Goal: Transaction & Acquisition: Purchase product/service

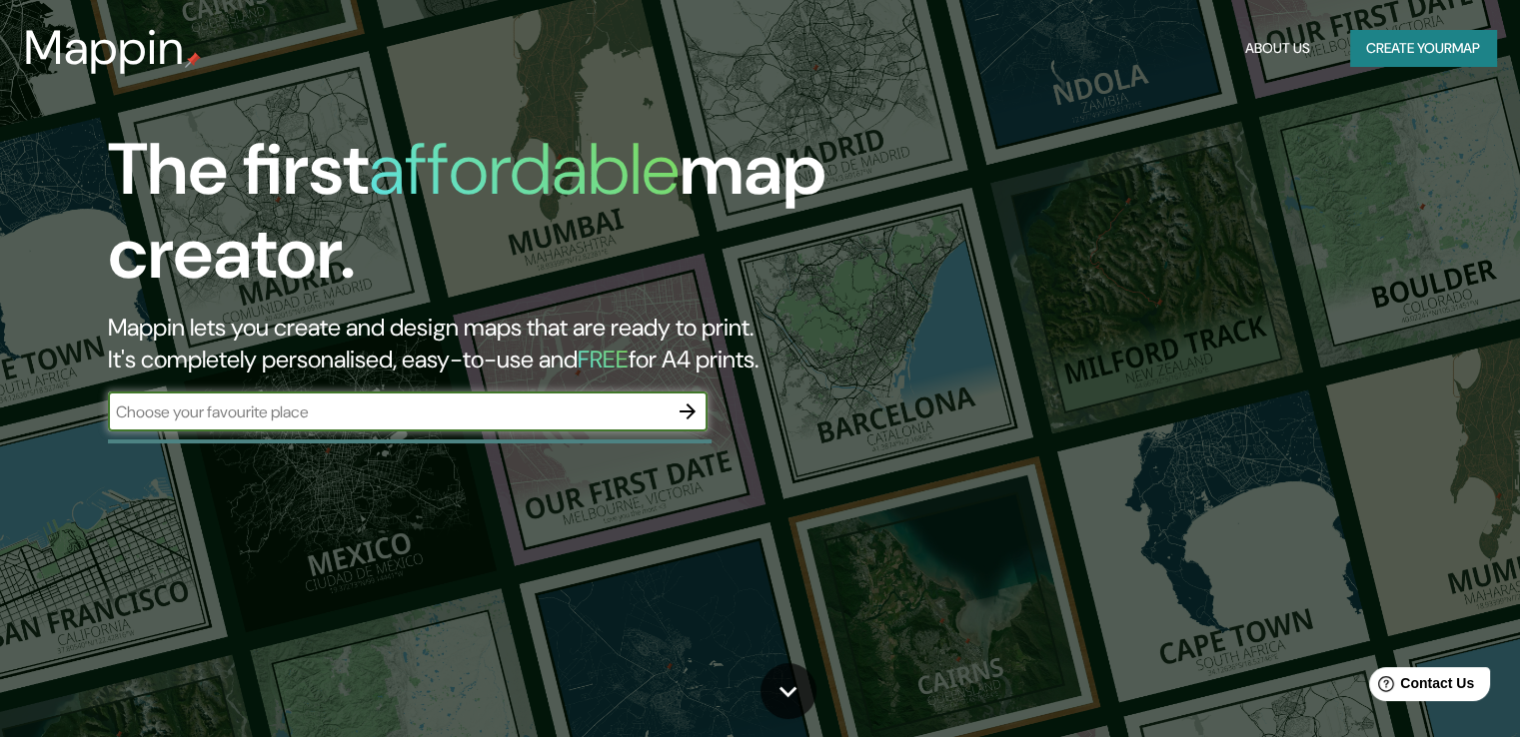
click at [404, 410] on input "text" at bounding box center [387, 412] width 559 height 23
type input "[GEOGRAPHIC_DATA]"
click at [692, 412] on icon "button" at bounding box center [687, 412] width 16 height 16
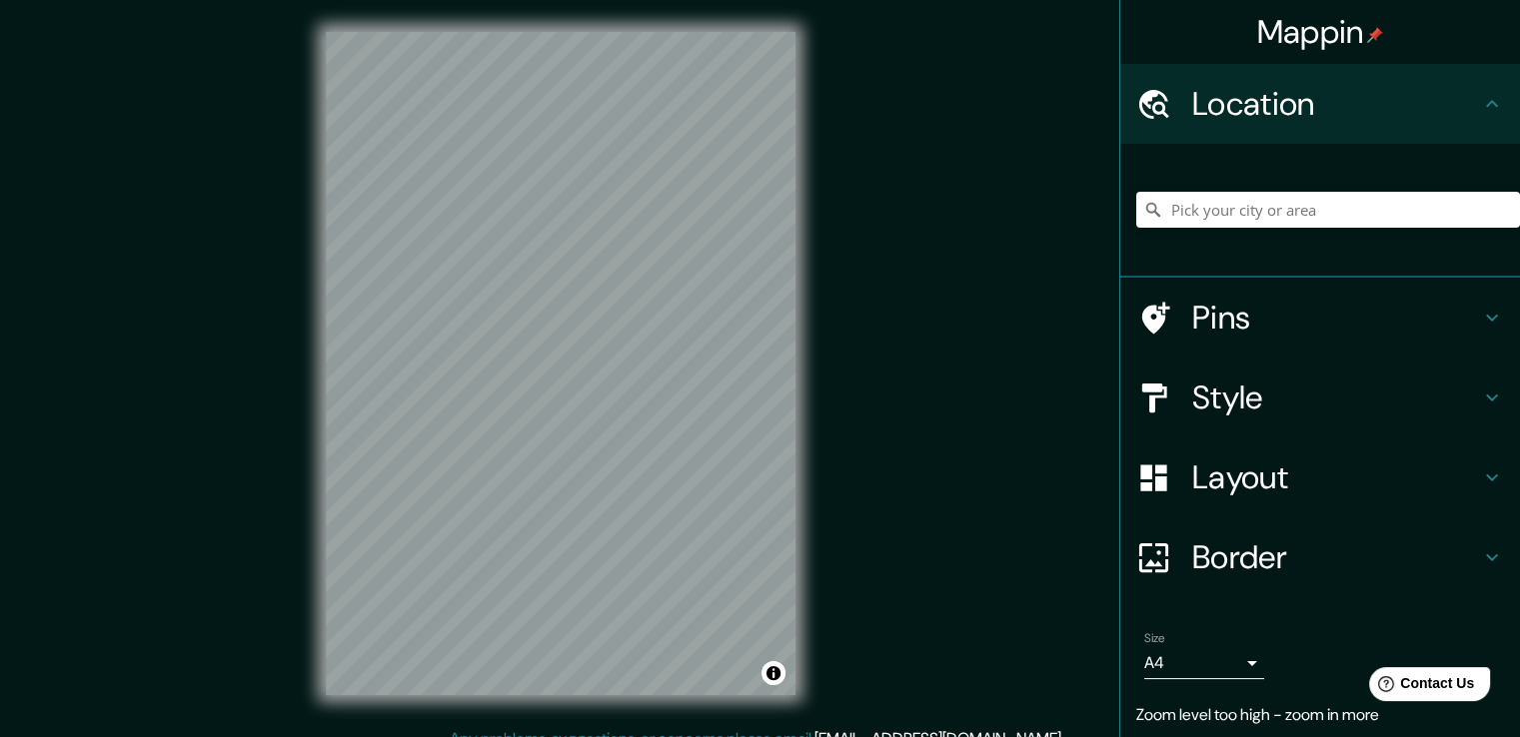
click at [918, 404] on div "Mappin Location Pins Style Layout Border Choose a border. Hint : you can make l…" at bounding box center [760, 379] width 1520 height 759
click at [851, 362] on div "Mappin Location Pins Style Layout Border Choose a border. Hint : you can make l…" at bounding box center [760, 379] width 1520 height 759
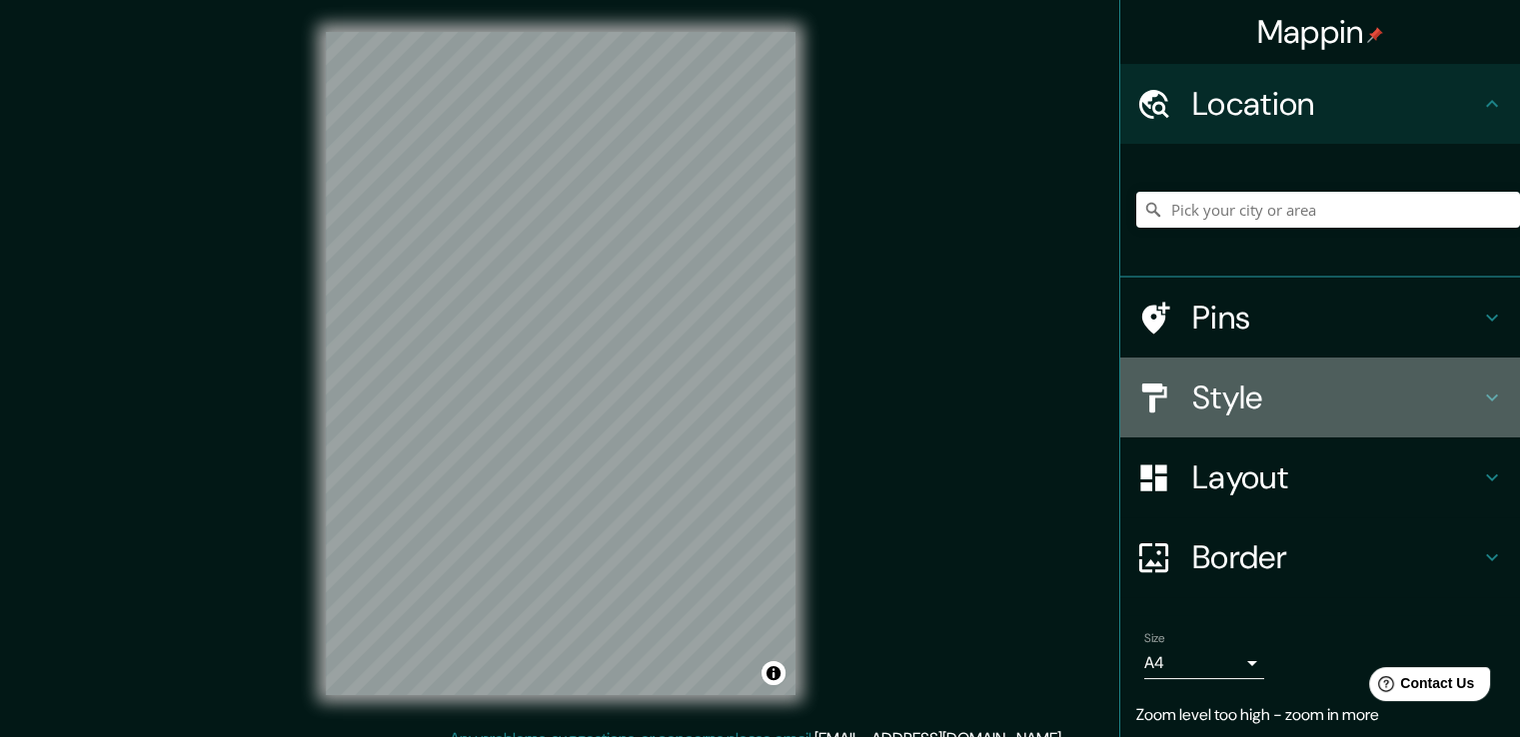
click at [1222, 391] on h4 "Style" at bounding box center [1336, 398] width 288 height 40
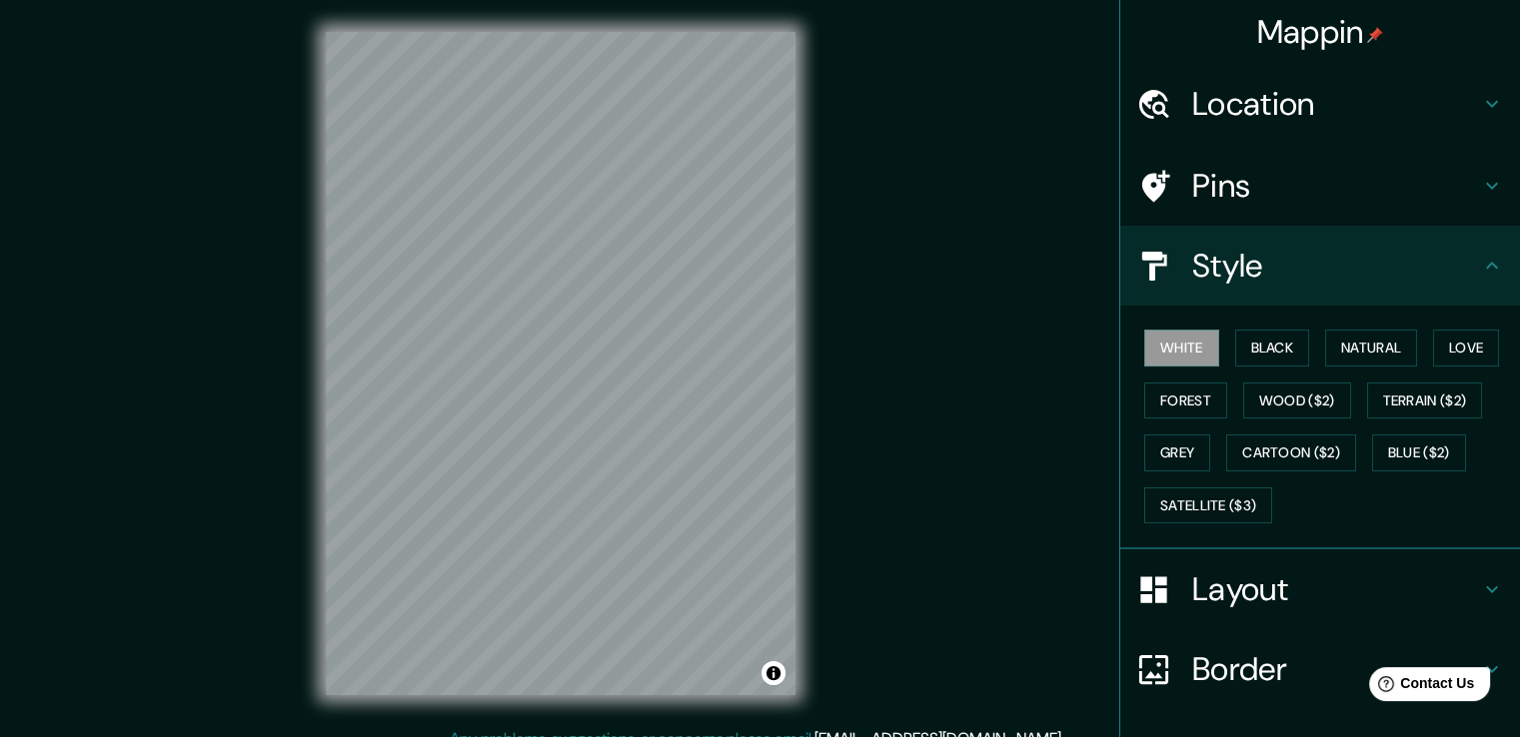
click at [1237, 576] on h4 "Layout" at bounding box center [1336, 589] width 288 height 40
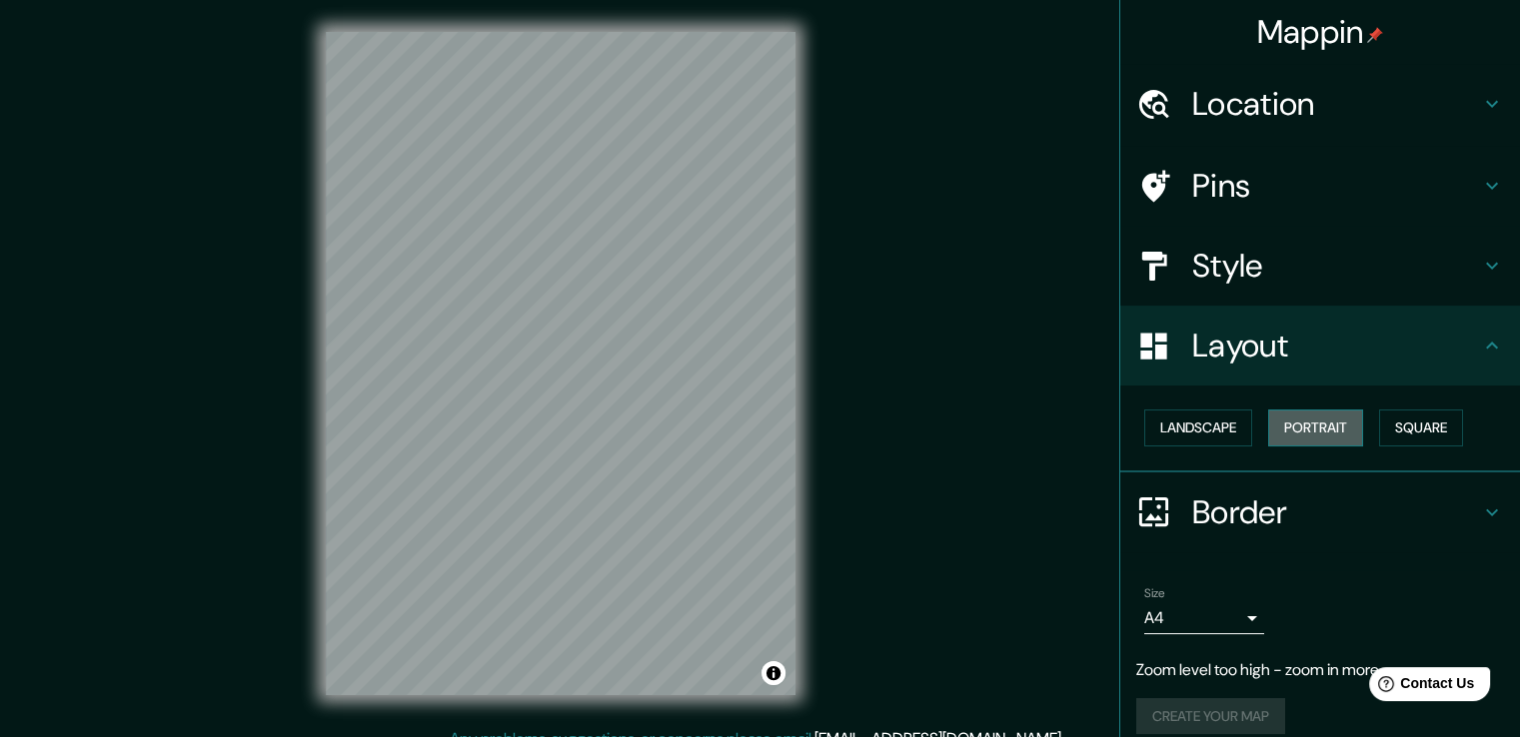
click at [1316, 427] on button "Portrait" at bounding box center [1315, 428] width 95 height 37
click at [1407, 427] on button "Square" at bounding box center [1421, 428] width 84 height 37
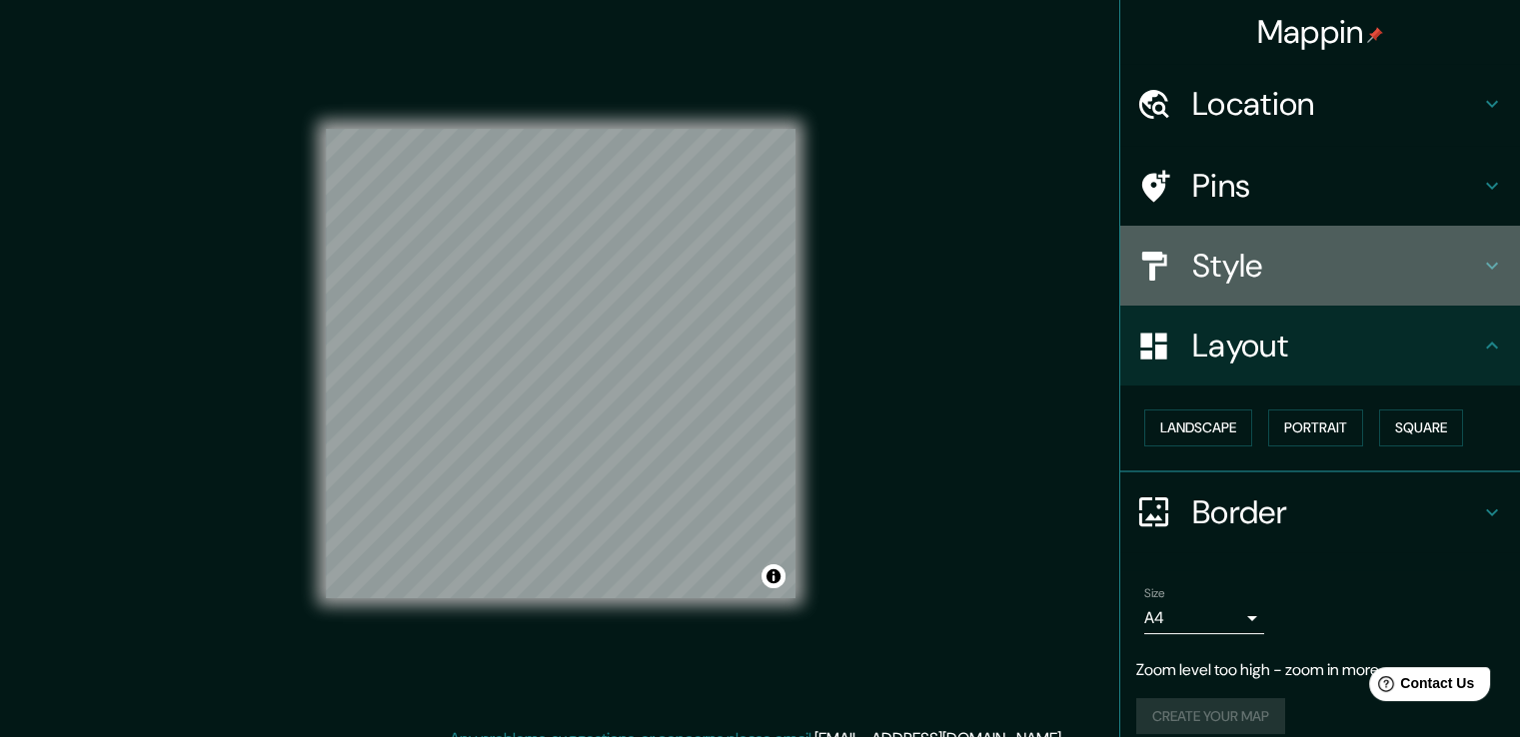
click at [1196, 277] on h4 "Style" at bounding box center [1336, 266] width 288 height 40
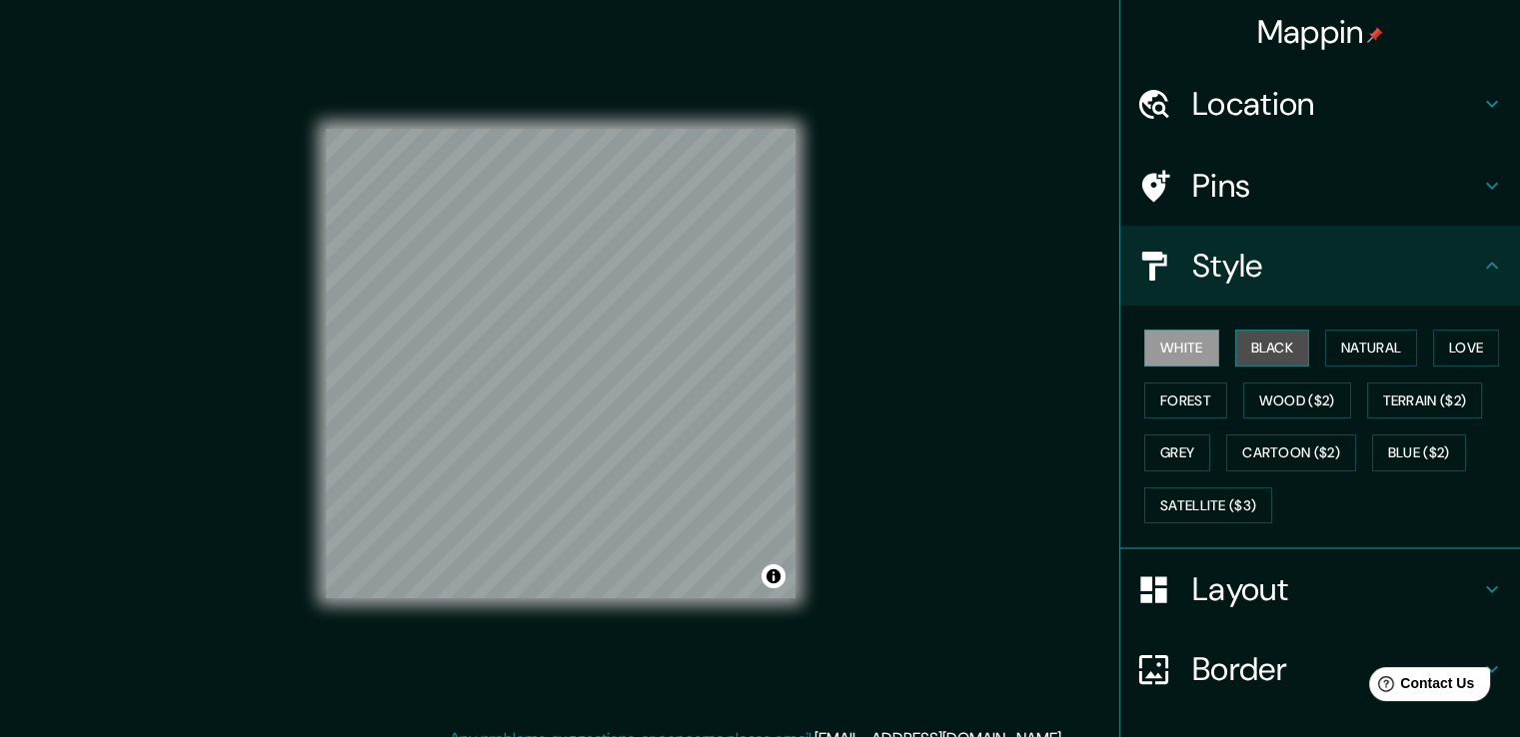
click at [1257, 350] on button "Black" at bounding box center [1272, 348] width 75 height 37
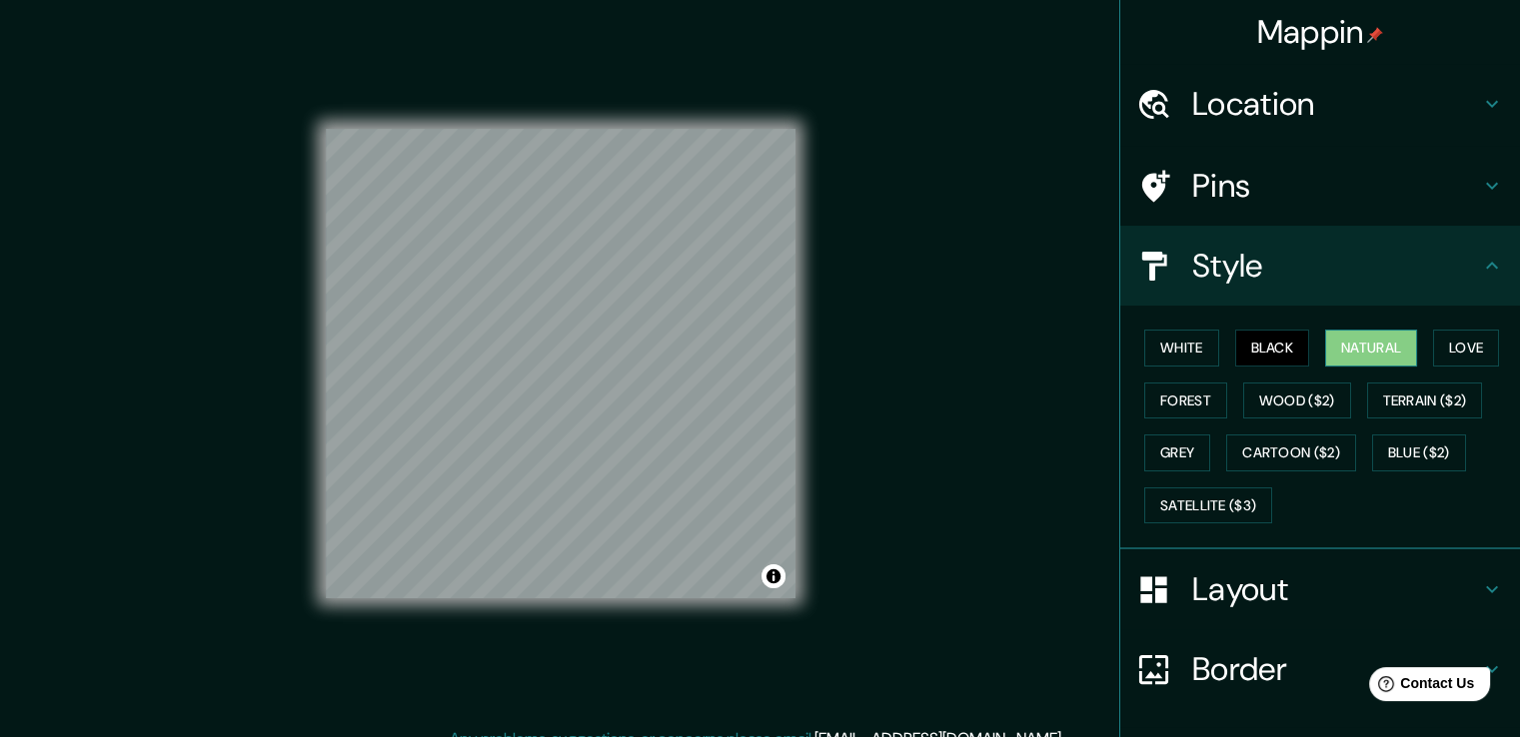
click at [1328, 347] on button "Natural" at bounding box center [1371, 348] width 92 height 37
click at [1433, 347] on button "Love" at bounding box center [1466, 348] width 66 height 37
click at [1343, 347] on button "Natural" at bounding box center [1371, 348] width 92 height 37
drag, startPoint x: 1436, startPoint y: 342, endPoint x: 1431, endPoint y: 355, distance: 13.9
click at [1436, 341] on button "Love" at bounding box center [1466, 348] width 66 height 37
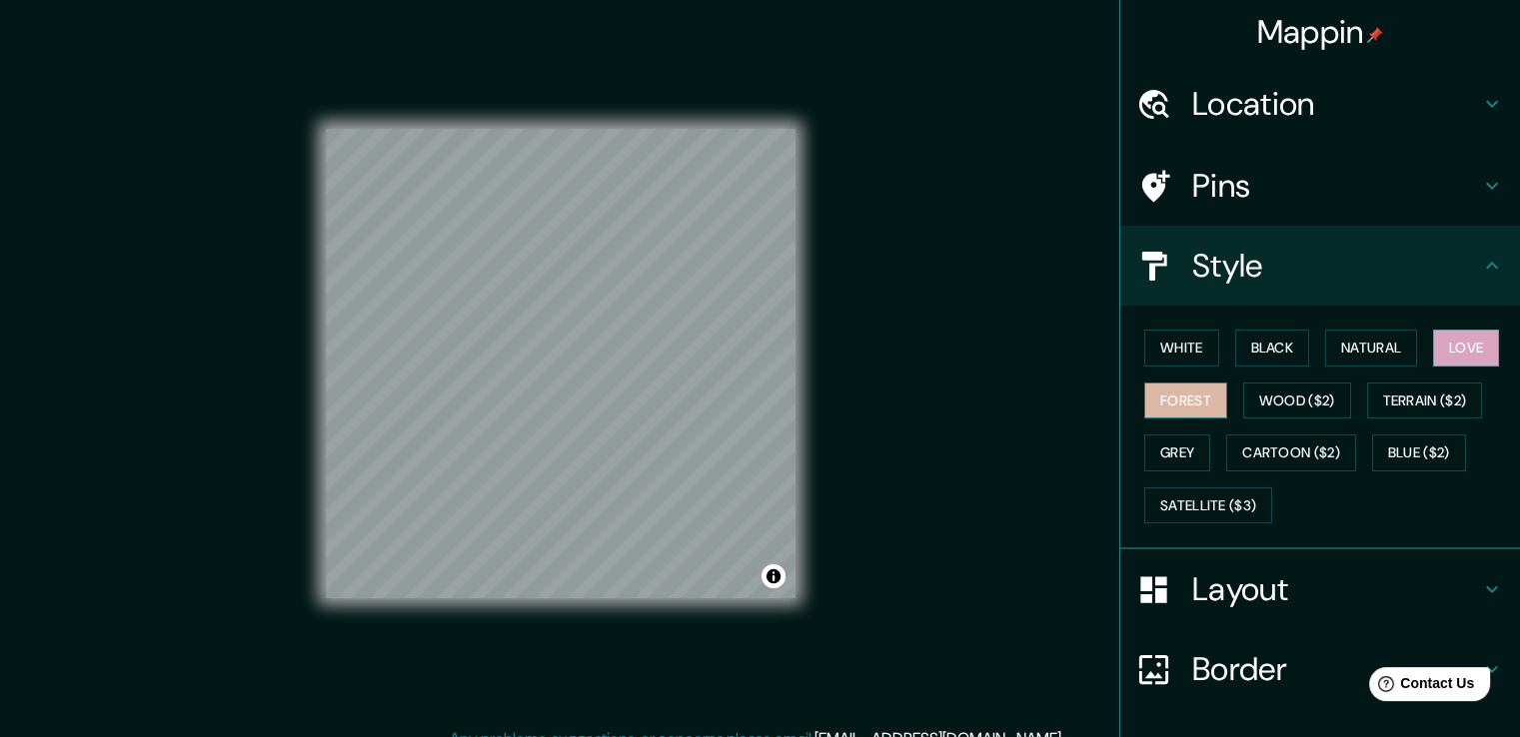
click at [1184, 403] on button "Forest" at bounding box center [1185, 401] width 83 height 37
click at [1434, 356] on button "Love" at bounding box center [1466, 348] width 66 height 37
click at [1369, 340] on button "Natural" at bounding box center [1371, 348] width 92 height 37
click at [1445, 343] on button "Love" at bounding box center [1466, 348] width 66 height 37
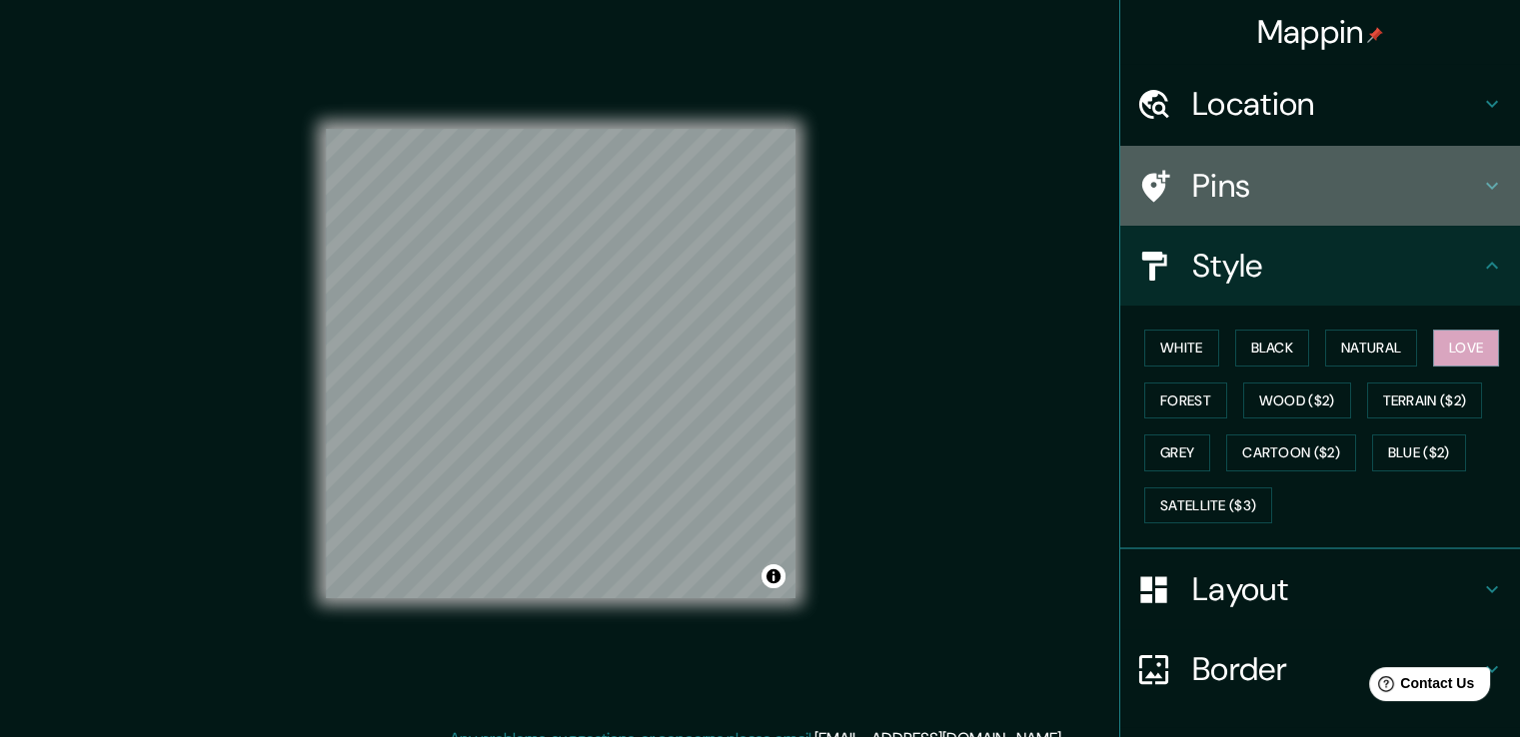
click at [1195, 189] on h4 "Pins" at bounding box center [1336, 186] width 288 height 40
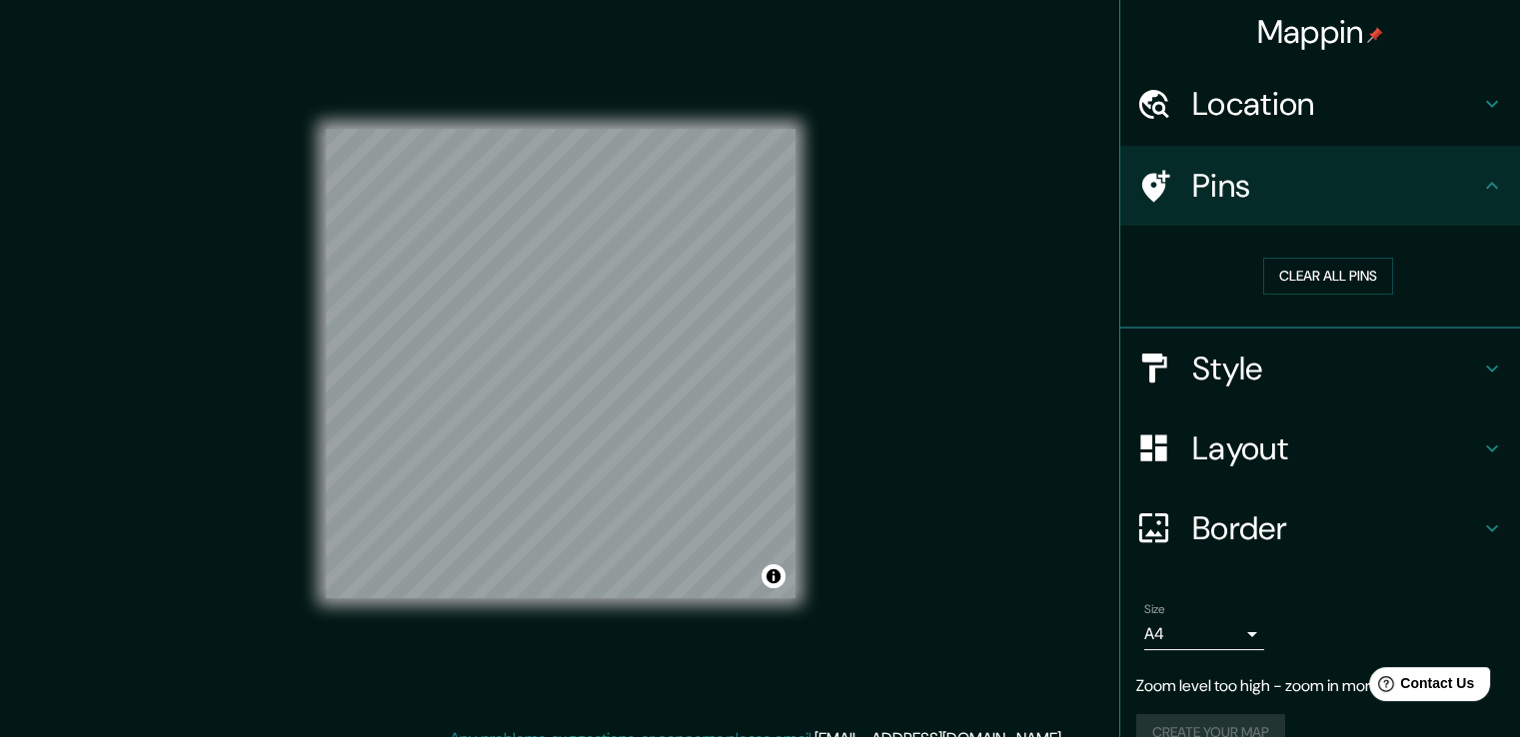
click at [1194, 353] on h4 "Style" at bounding box center [1336, 369] width 288 height 40
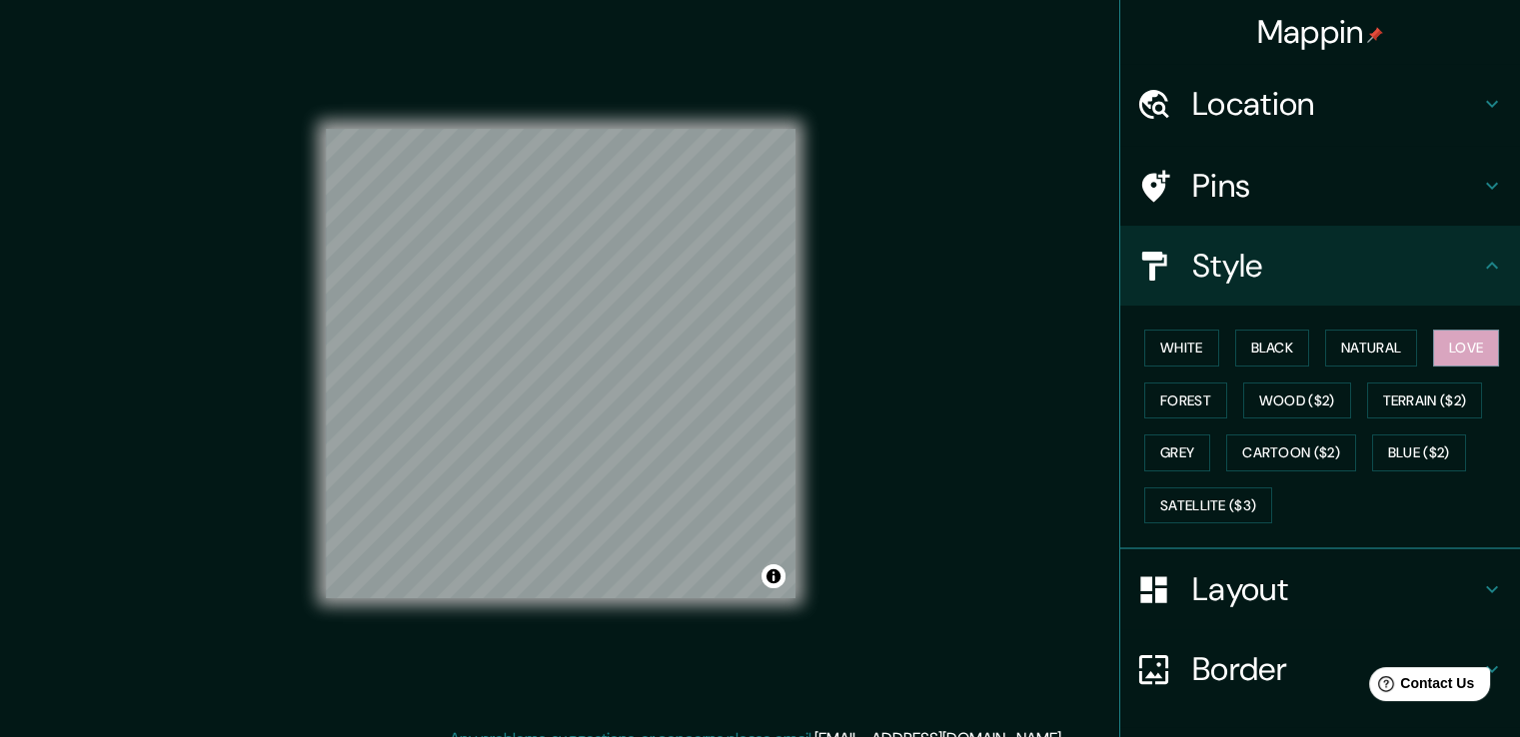
click at [1330, 509] on div "White Black Natural Love Forest Wood ($2) Terrain ($2) Grey Cartoon ($2) Blue (…" at bounding box center [1328, 427] width 384 height 210
